Goal: Check status: Check status

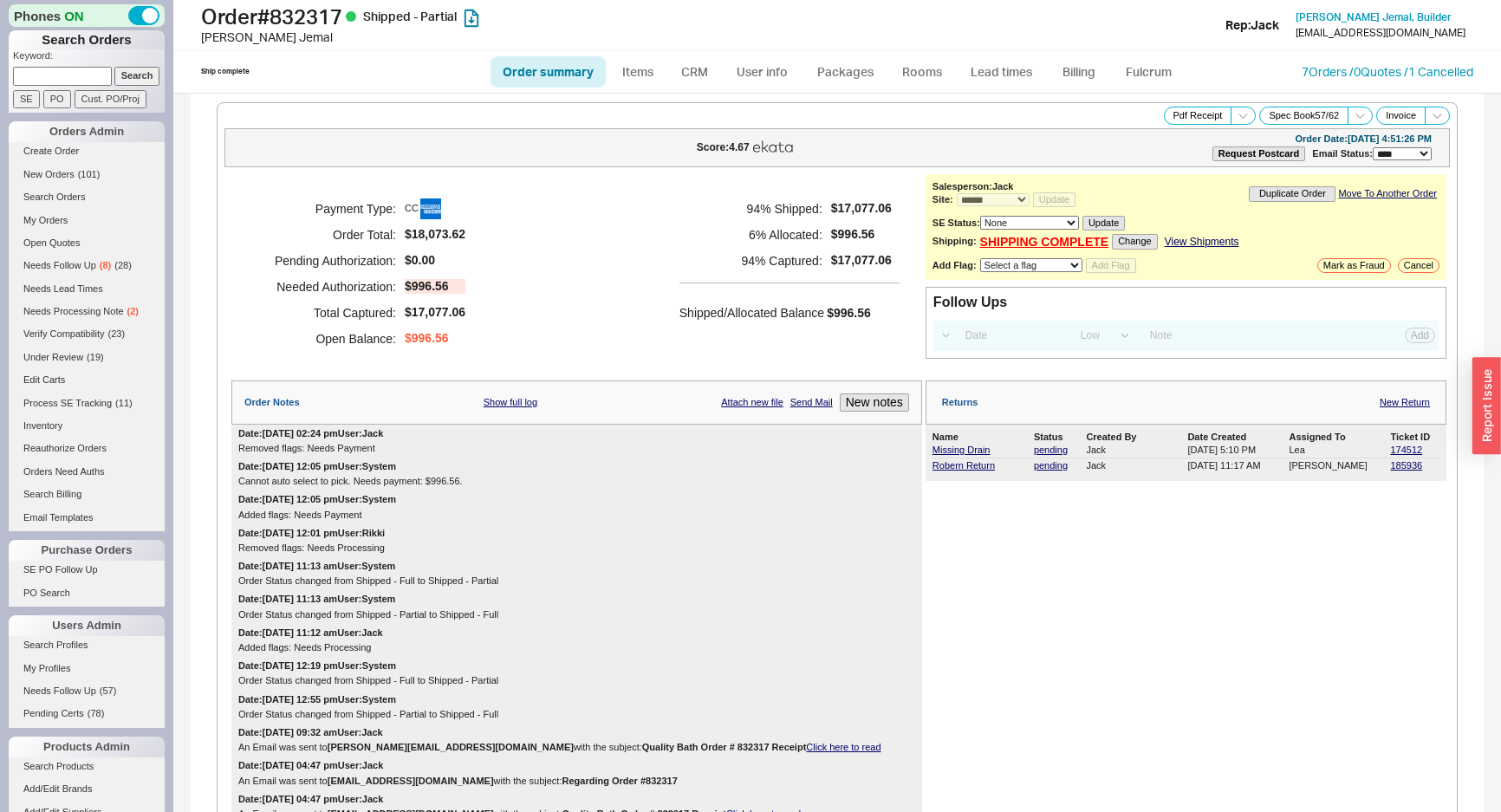
select select "*"
select select "LOW"
select select "3"
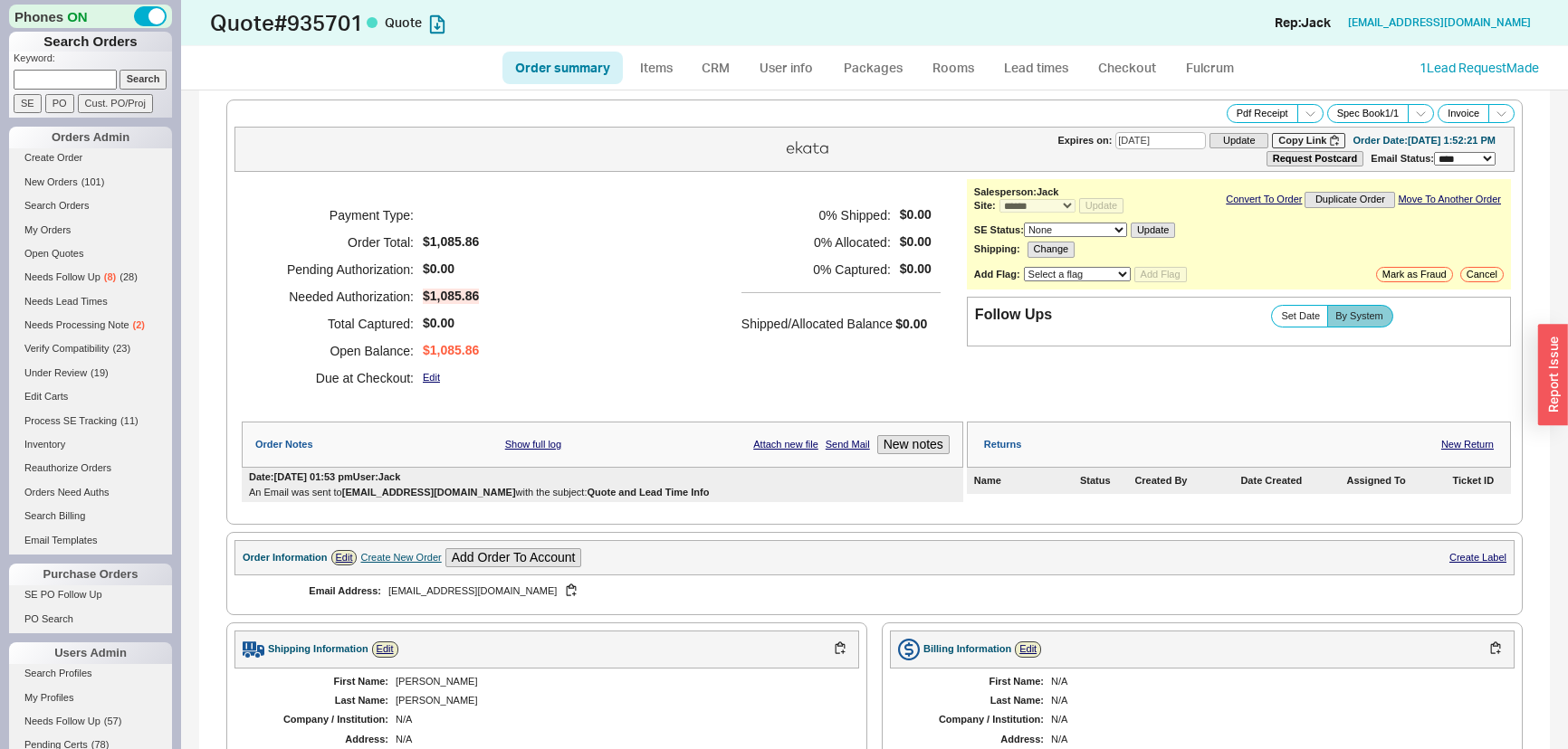
select select "*"
select select "3"
